Goal: Information Seeking & Learning: Learn about a topic

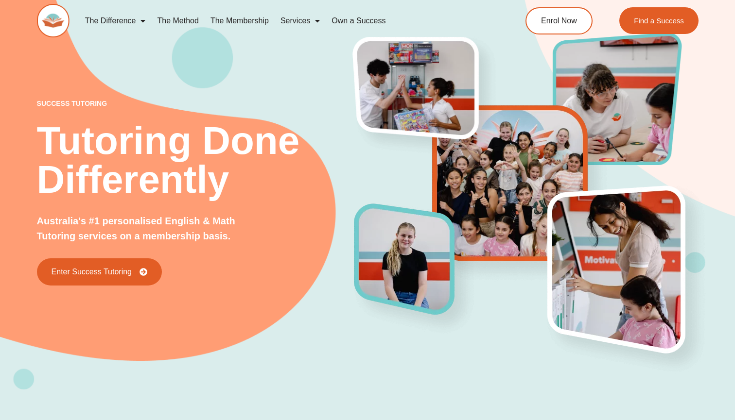
click at [182, 20] on link "The Method" at bounding box center [177, 21] width 53 height 22
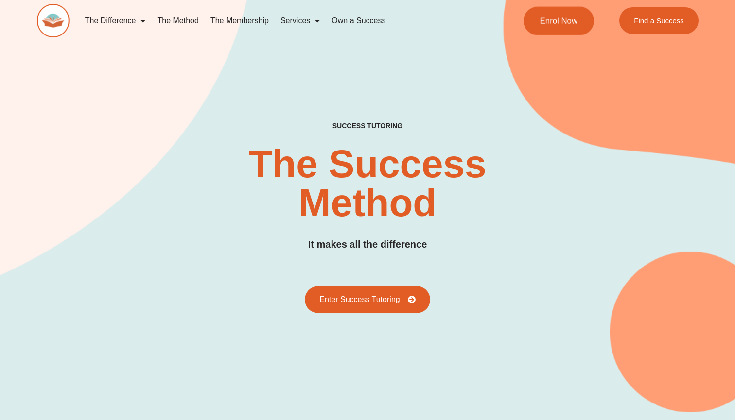
click at [571, 26] on link "Enrol Now" at bounding box center [558, 20] width 70 height 29
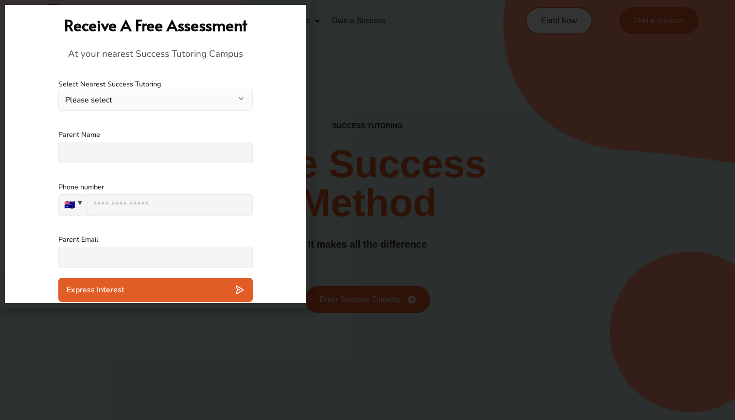
click at [179, 99] on button "Please select" at bounding box center [155, 100] width 194 height 22
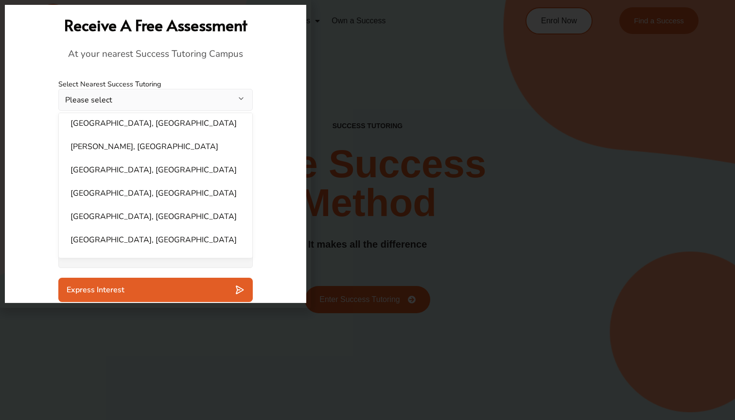
scroll to position [488, 0]
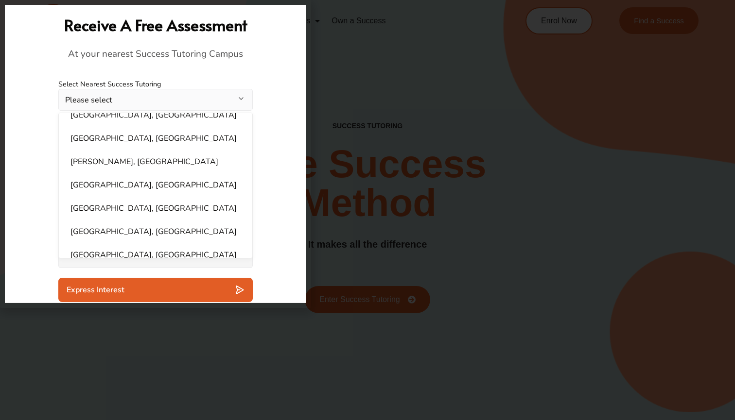
click at [141, 176] on li "Wentworthville, NSW" at bounding box center [156, 184] width 182 height 19
select select "**********"
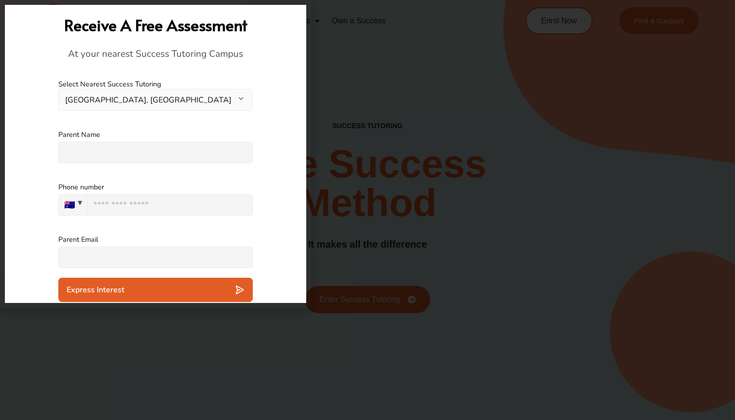
scroll to position [0, 0]
click at [320, 77] on div at bounding box center [367, 210] width 735 height 420
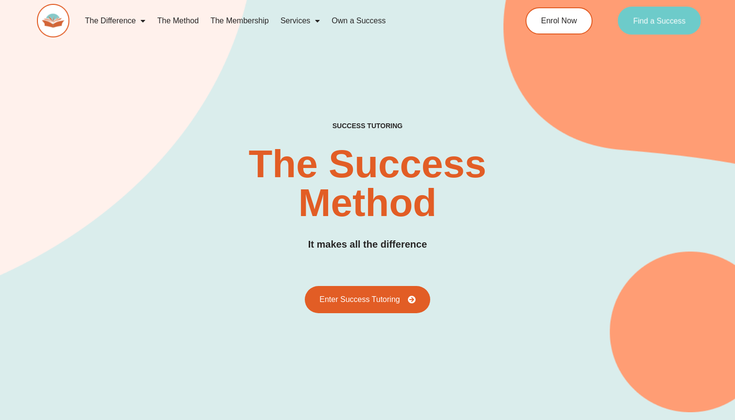
click at [632, 32] on link "Find a Success" at bounding box center [659, 21] width 83 height 28
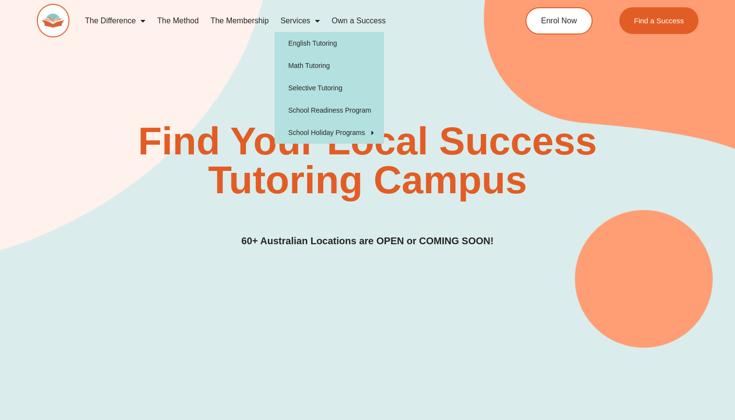
click at [287, 28] on link "Services" at bounding box center [300, 21] width 51 height 22
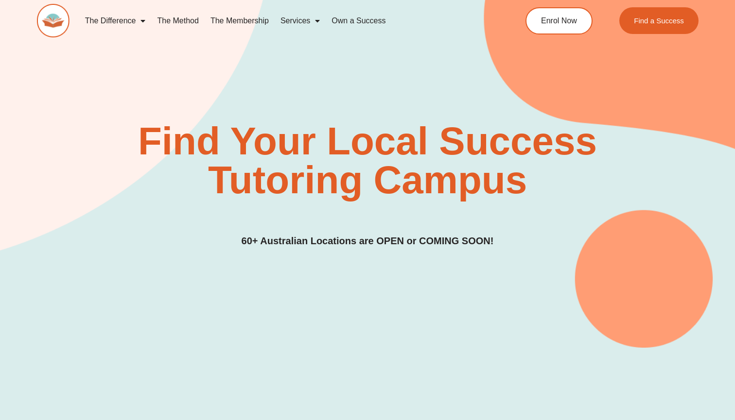
click at [287, 28] on link "Services" at bounding box center [300, 21] width 51 height 22
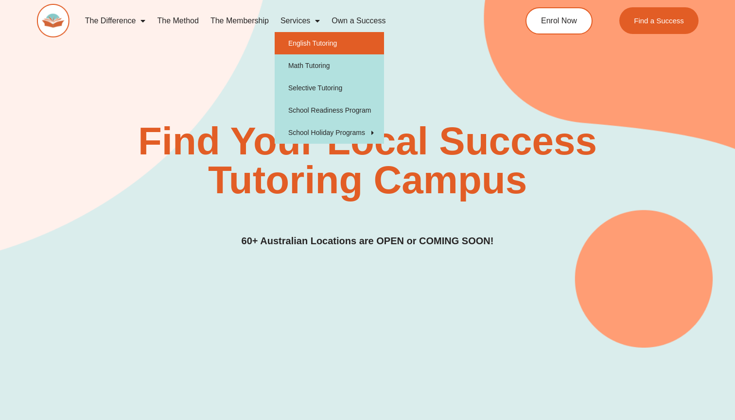
click at [301, 38] on link "English Tutoring" at bounding box center [329, 43] width 109 height 22
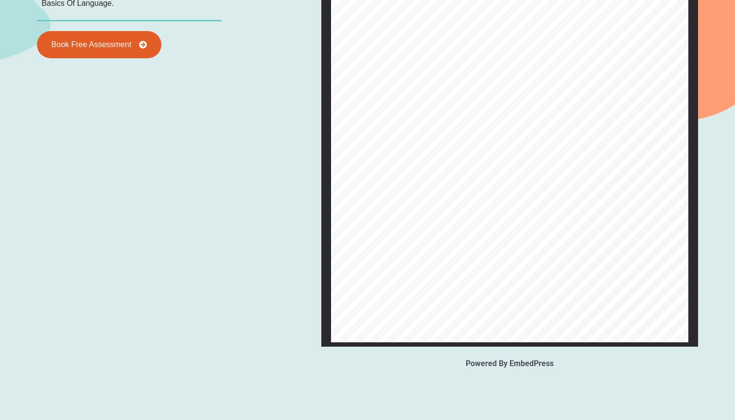
scroll to position [1069, 0]
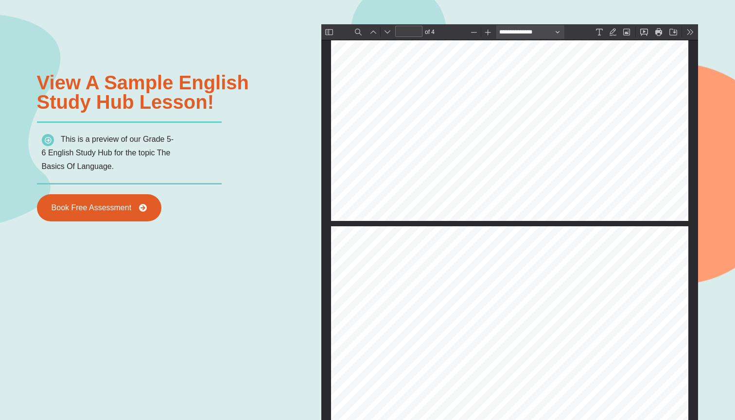
type input "*"
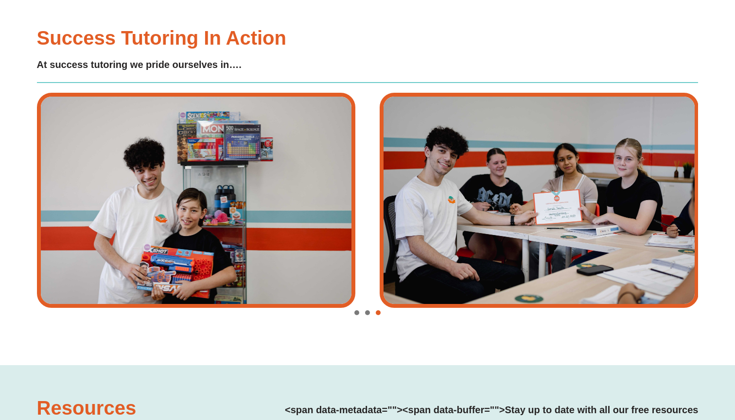
scroll to position [2139, 0]
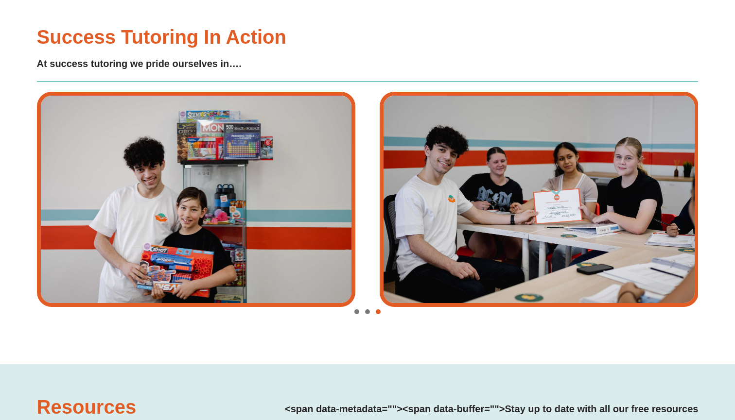
click at [365, 310] on span "Go to slide 2" at bounding box center [367, 312] width 5 height 5
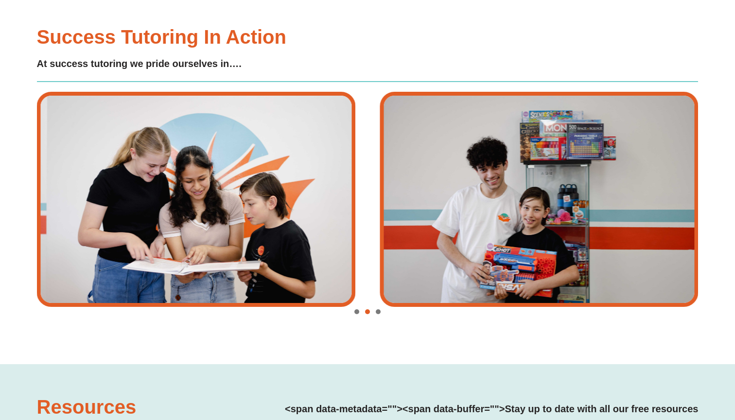
click at [357, 306] on div "Image Carousel" at bounding box center [367, 313] width 661 height 14
click at [357, 310] on span "Go to slide 1" at bounding box center [356, 312] width 5 height 5
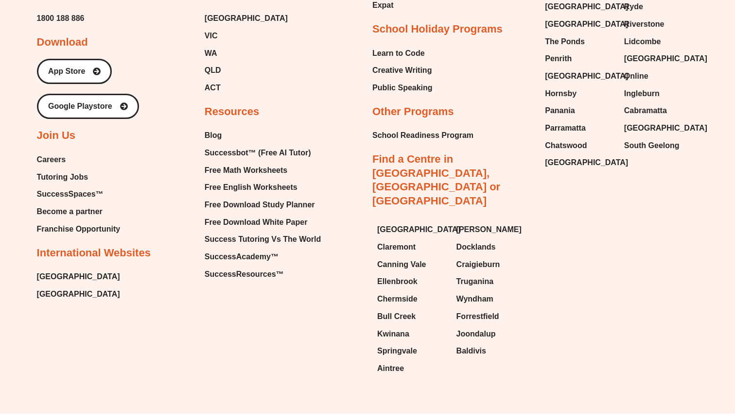
scroll to position [3790, 0]
